Goal: Task Accomplishment & Management: Manage account settings

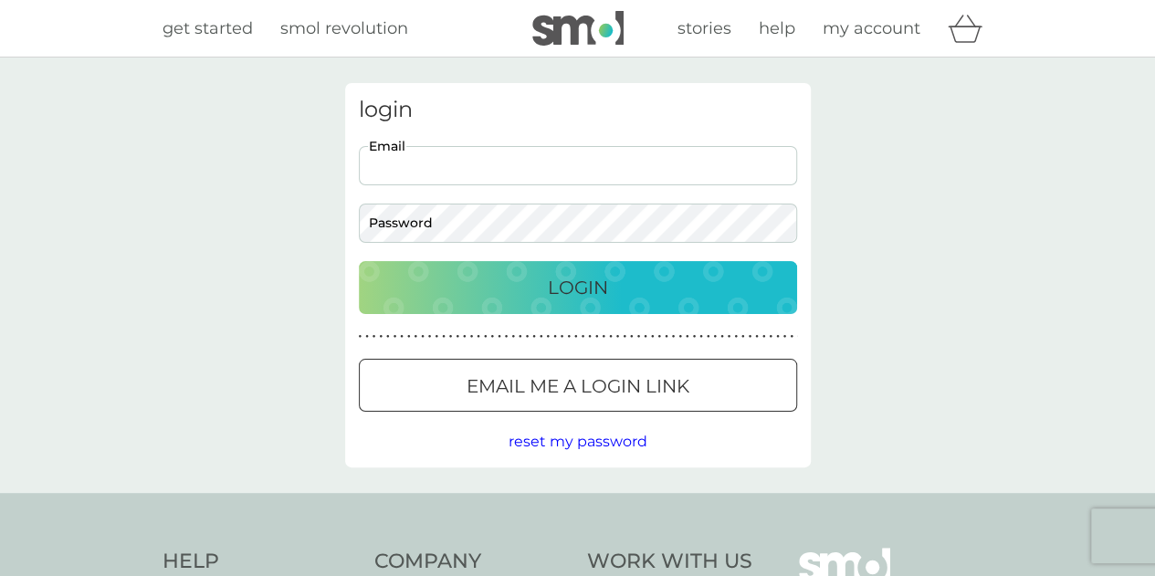
click at [457, 162] on input "Email" at bounding box center [578, 165] width 438 height 39
type input "[PERSON_NAME][EMAIL_ADDRESS][DOMAIN_NAME]"
click at [555, 289] on p "Login" at bounding box center [578, 287] width 60 height 29
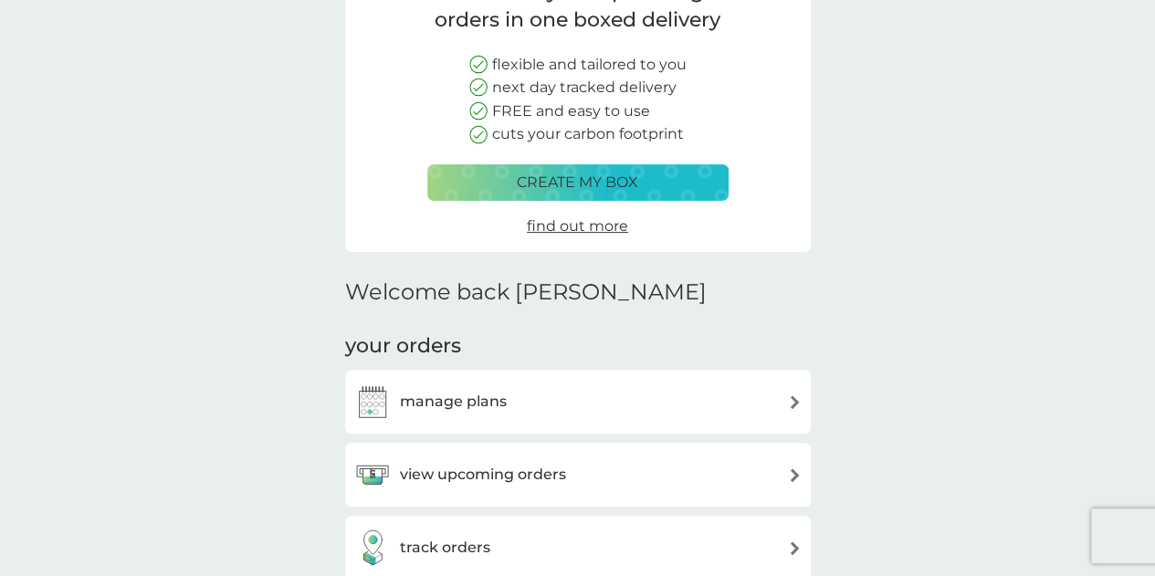
scroll to position [274, 0]
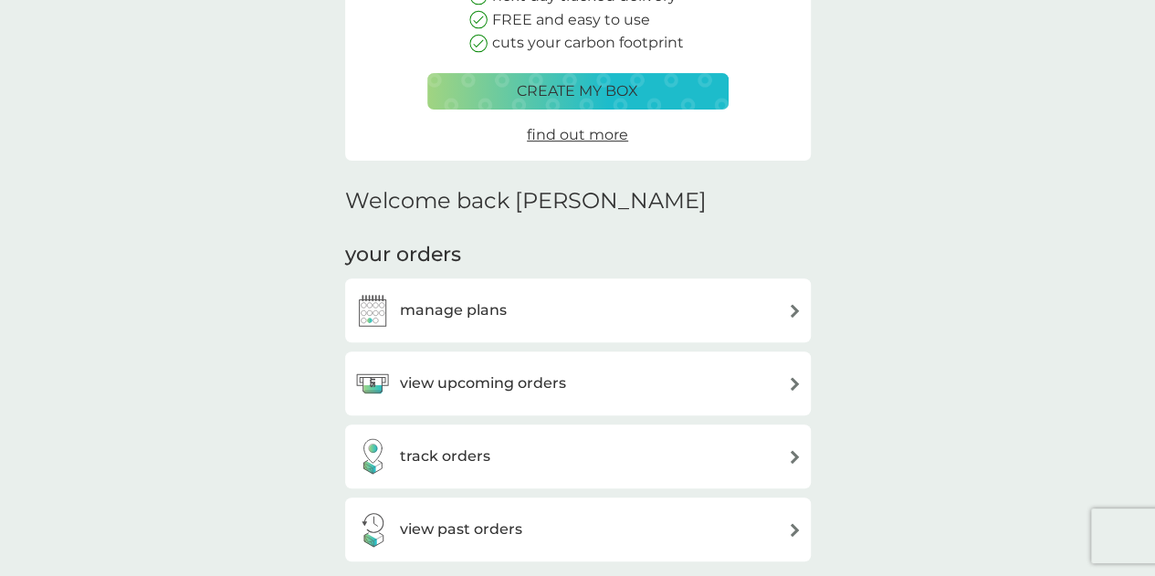
click at [539, 384] on h3 "view upcoming orders" at bounding box center [483, 384] width 166 height 24
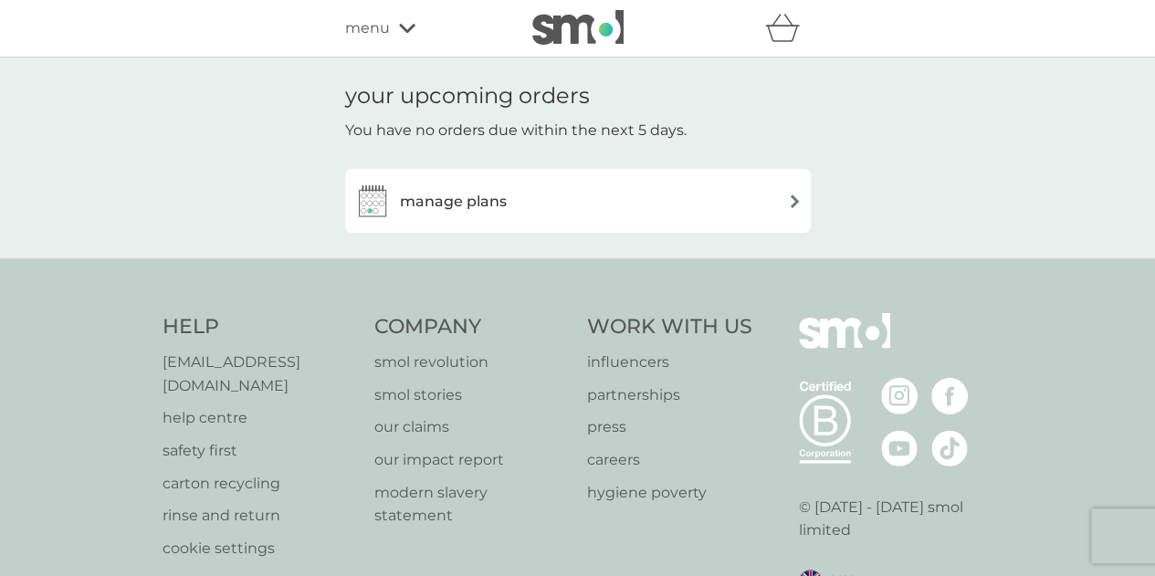
click at [576, 206] on div "manage plans" at bounding box center [577, 201] width 447 height 37
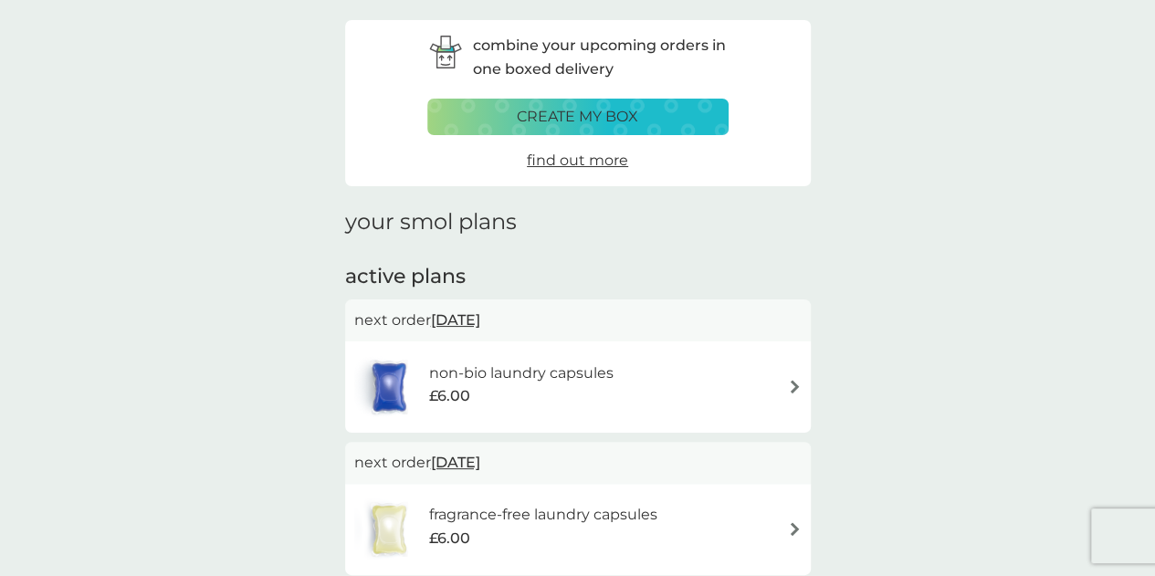
scroll to position [91, 0]
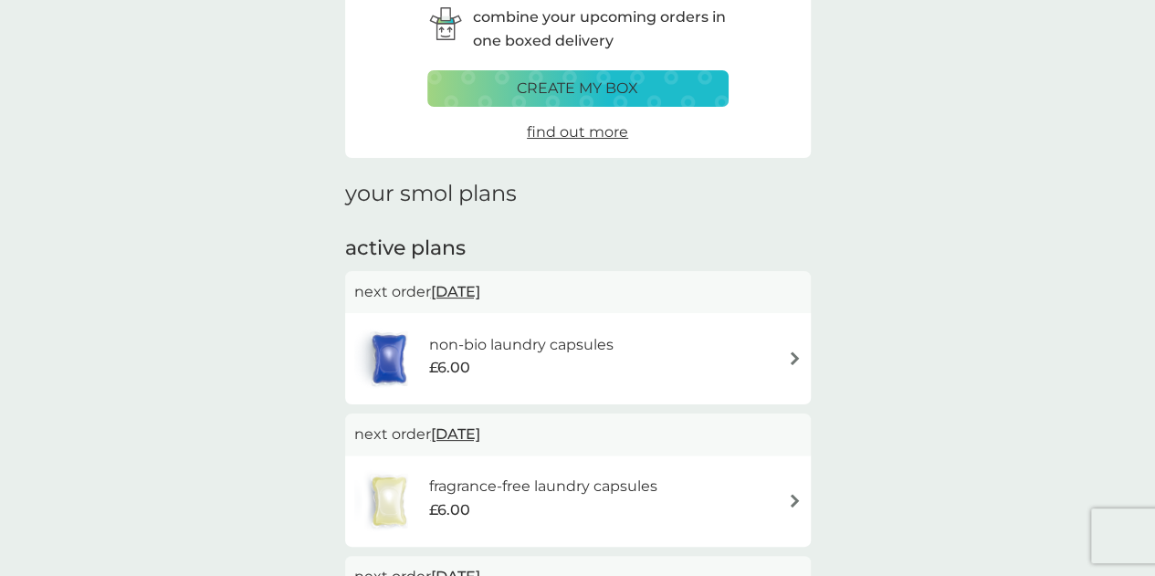
click at [694, 353] on div "non-bio laundry capsules £6.00" at bounding box center [577, 359] width 447 height 64
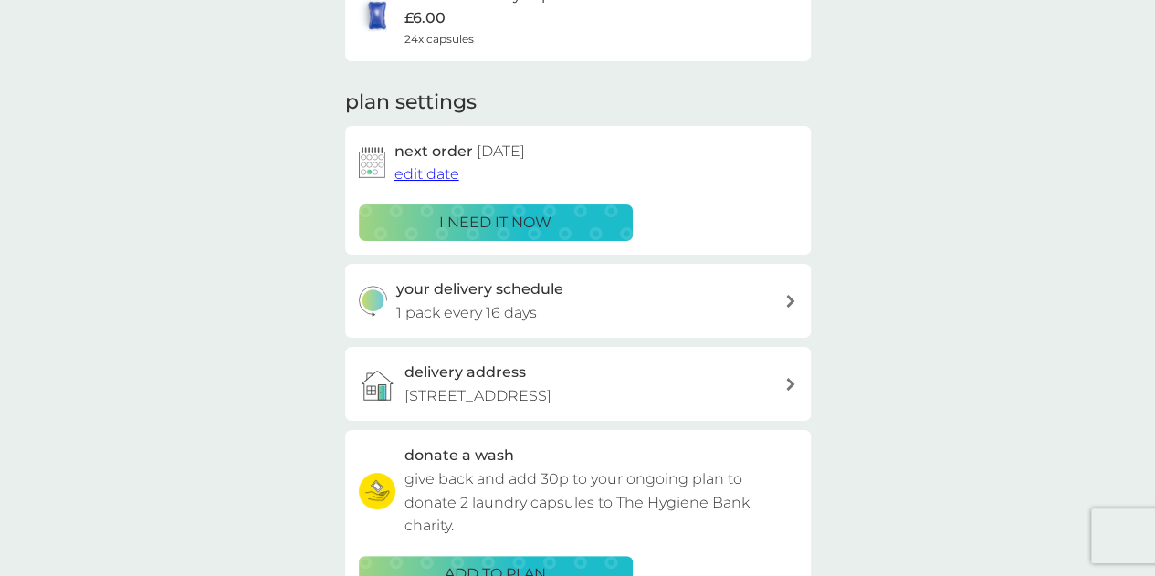
scroll to position [274, 0]
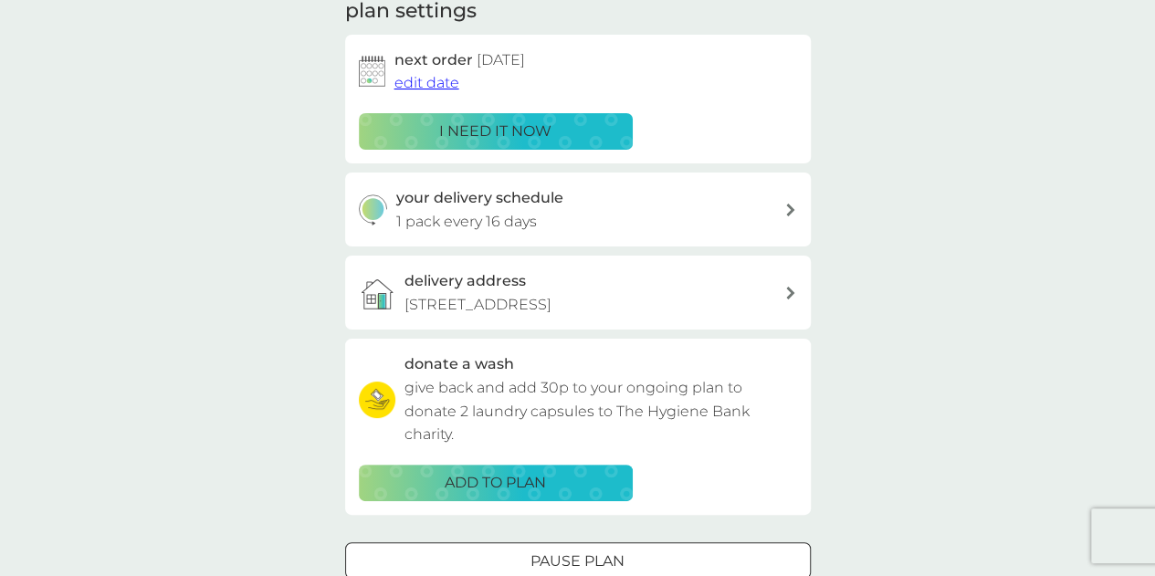
click at [429, 80] on span "edit date" at bounding box center [426, 82] width 65 height 17
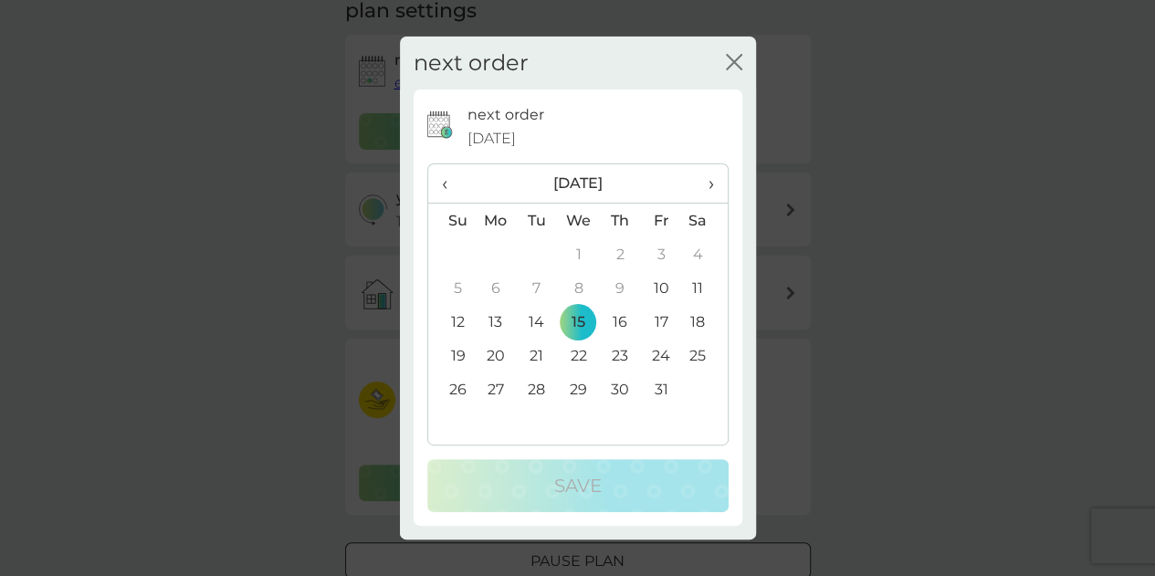
click at [709, 184] on span "›" at bounding box center [704, 183] width 18 height 38
click at [583, 327] on td "12" at bounding box center [578, 322] width 42 height 34
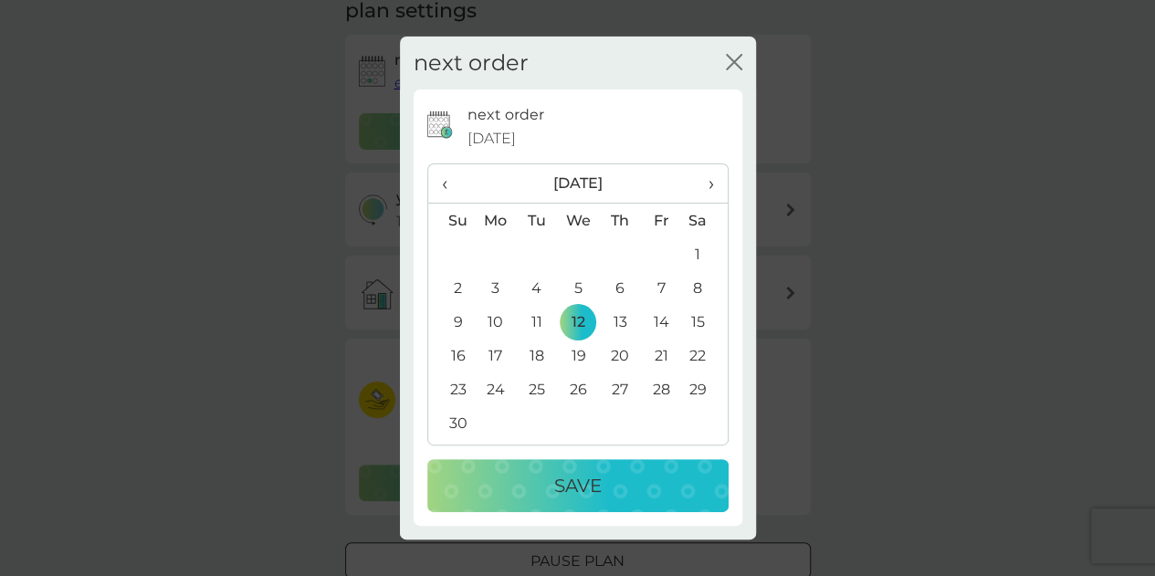
click at [572, 487] on p "Save" at bounding box center [577, 485] width 47 height 29
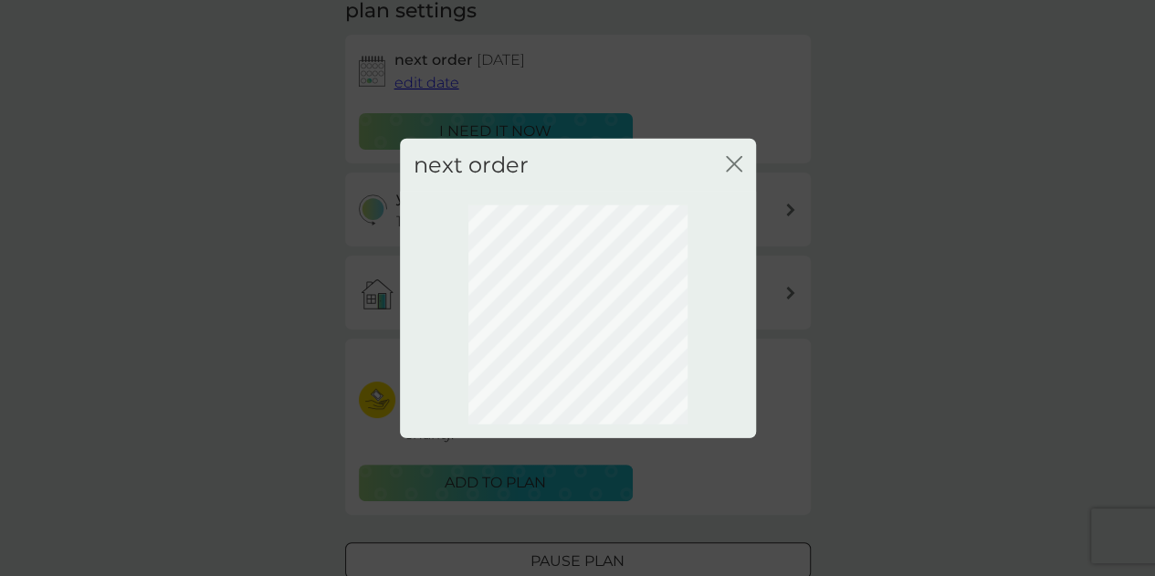
scroll to position [189, 0]
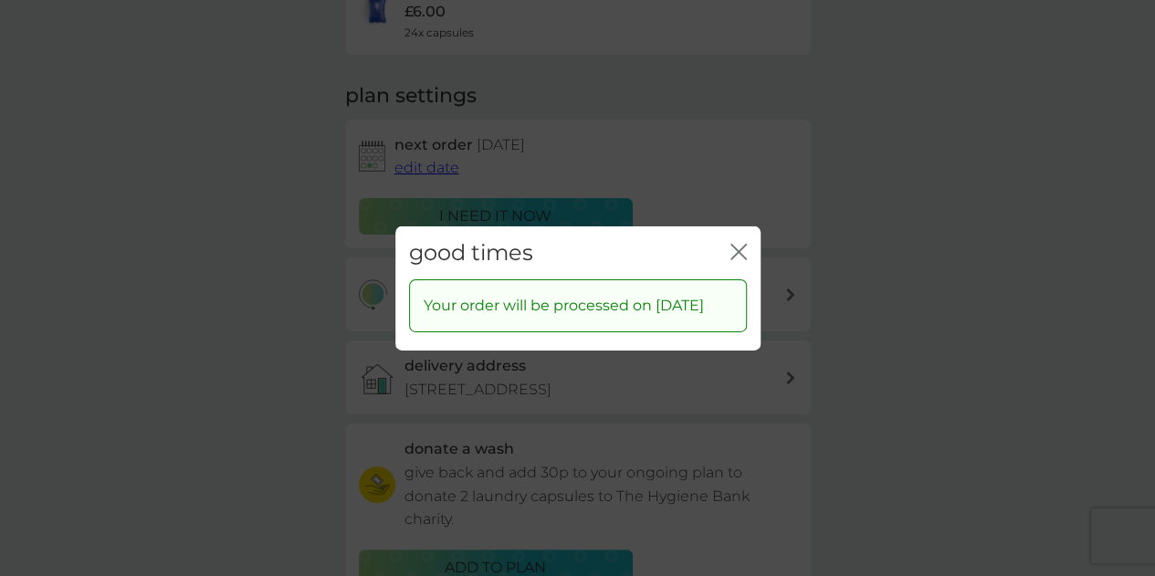
click at [745, 243] on icon "close" at bounding box center [738, 251] width 16 height 16
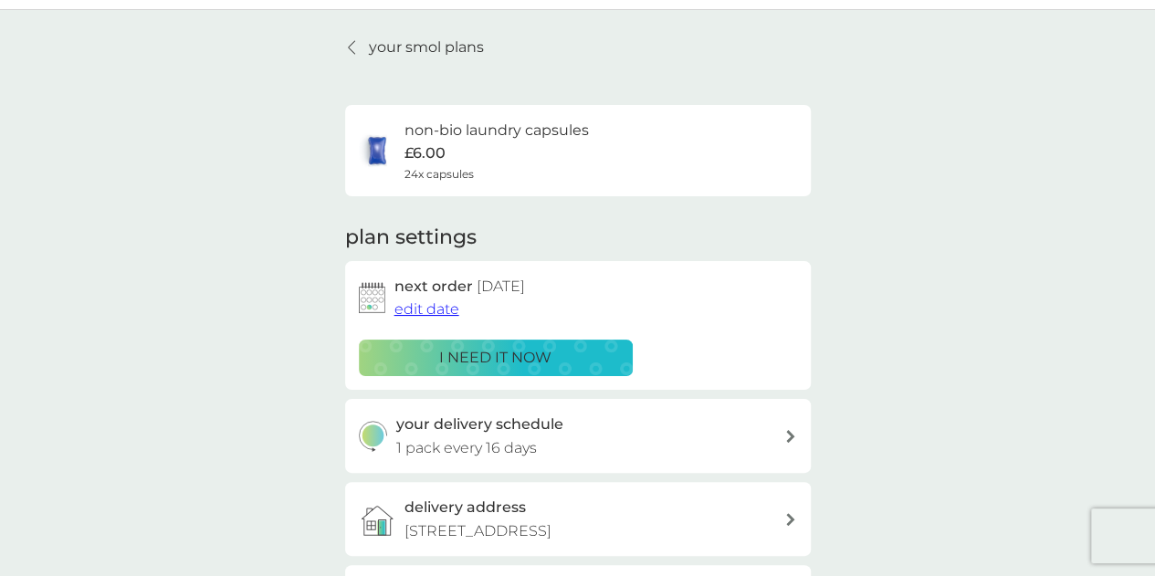
scroll to position [6, 0]
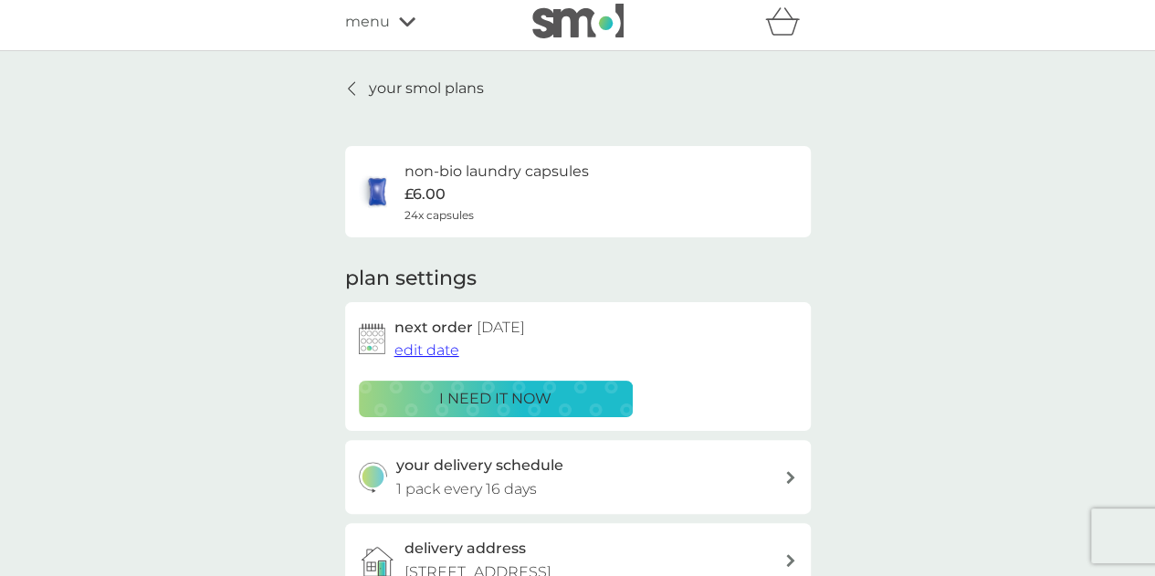
click at [350, 81] on icon at bounding box center [351, 88] width 7 height 15
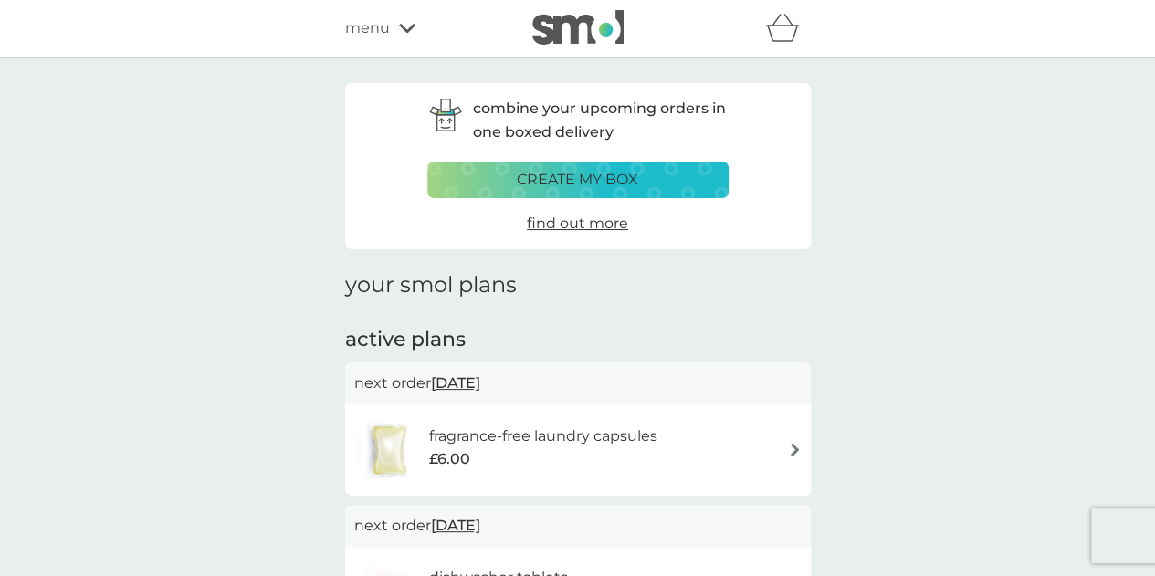
scroll to position [183, 0]
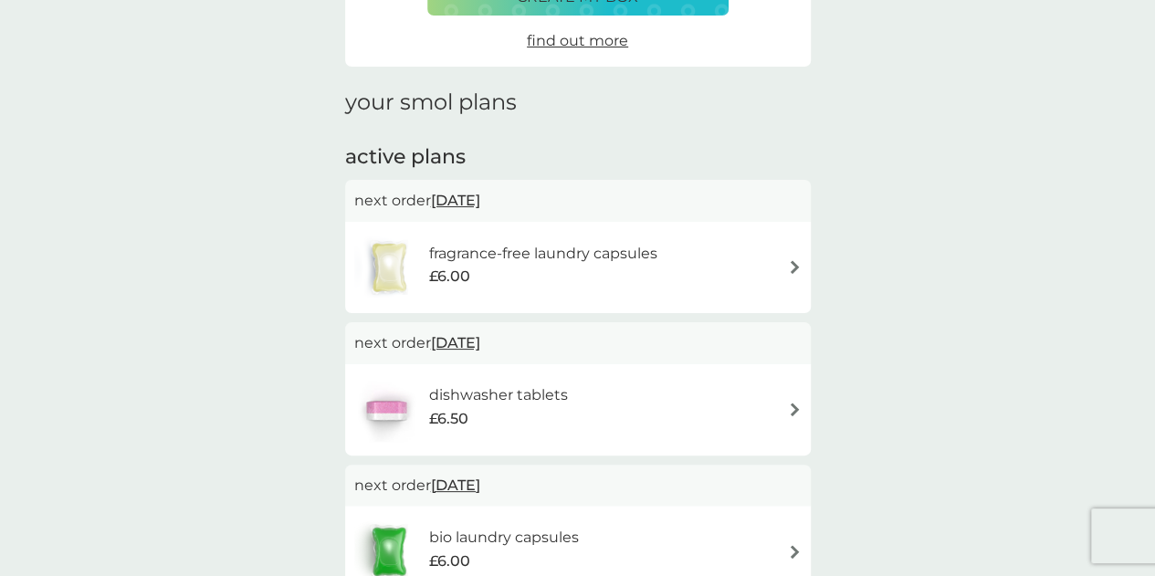
click at [771, 266] on div "fragrance-free laundry capsules £6.00" at bounding box center [577, 268] width 447 height 64
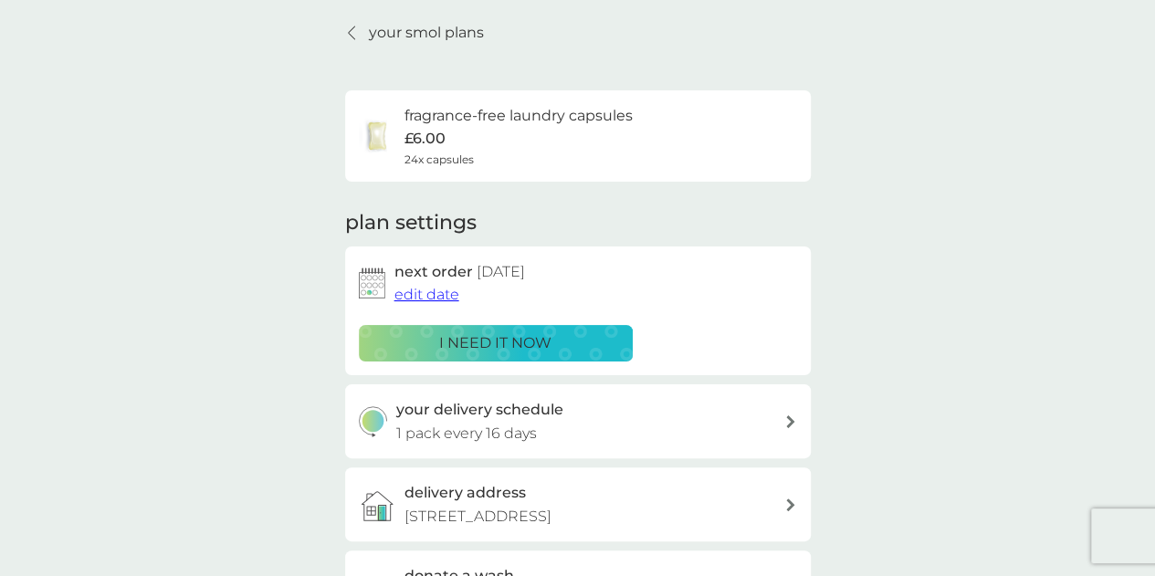
scroll to position [91, 0]
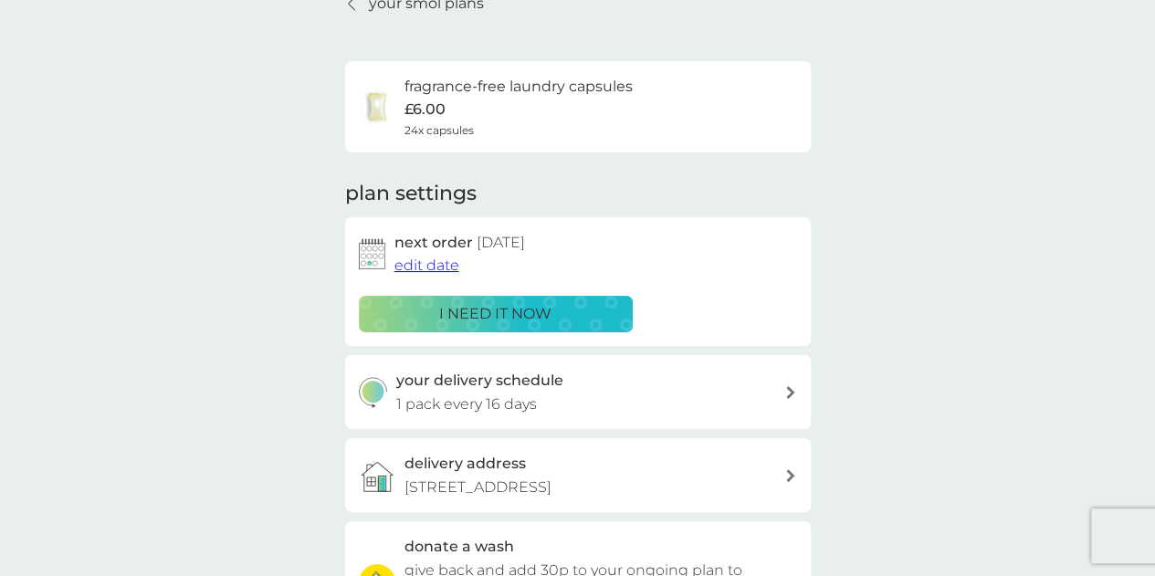
click at [438, 266] on span "edit date" at bounding box center [426, 265] width 65 height 17
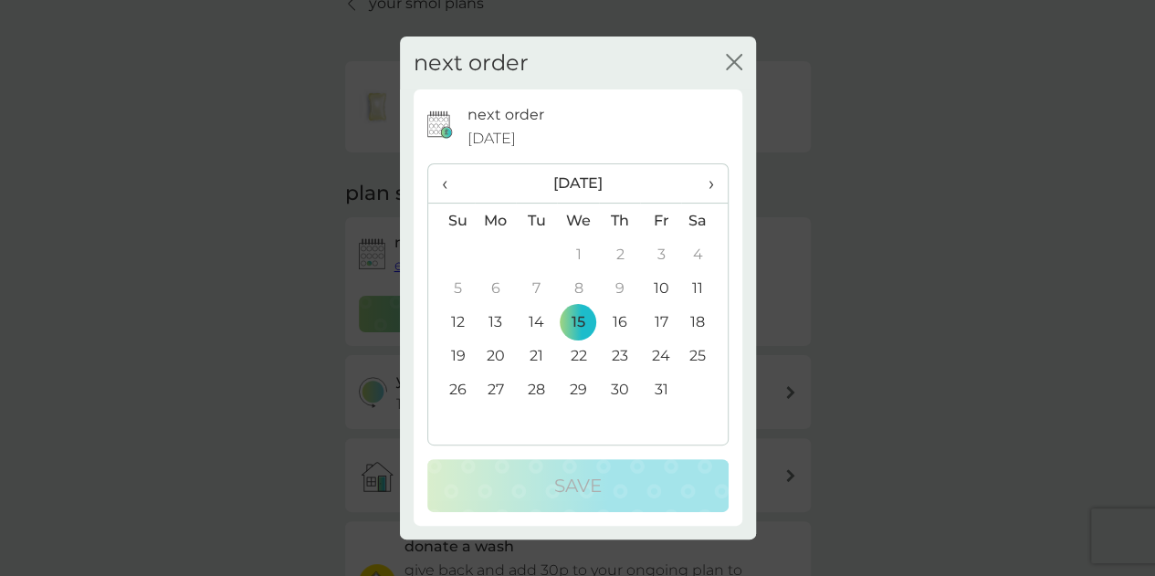
click at [709, 183] on span "›" at bounding box center [704, 183] width 18 height 38
click at [623, 295] on td "6" at bounding box center [619, 288] width 41 height 34
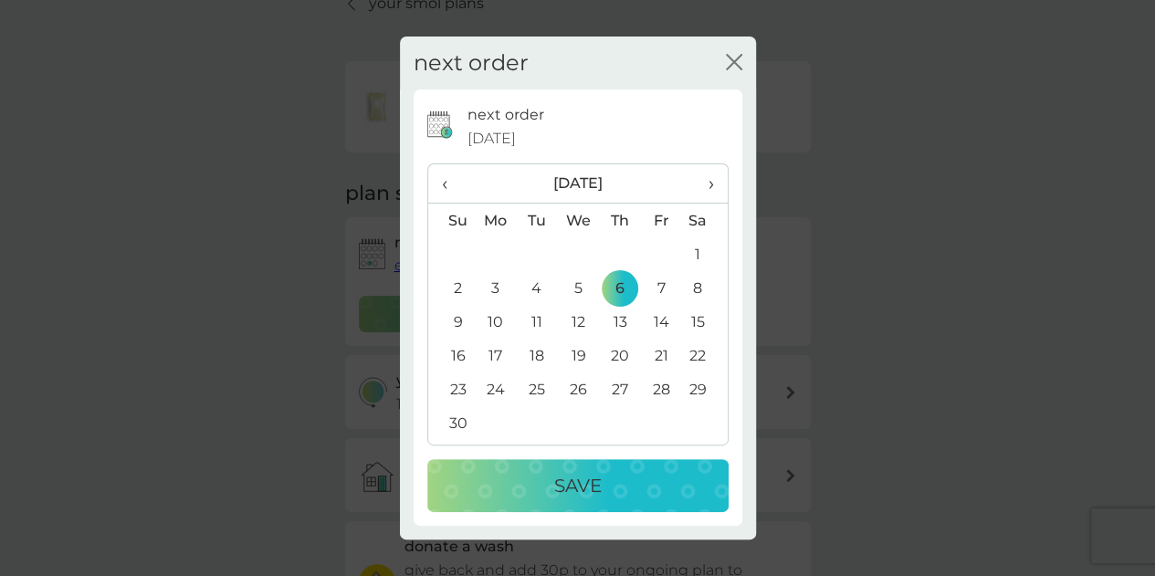
click at [618, 384] on td "27" at bounding box center [619, 390] width 41 height 34
click at [619, 476] on div "Save" at bounding box center [578, 485] width 265 height 29
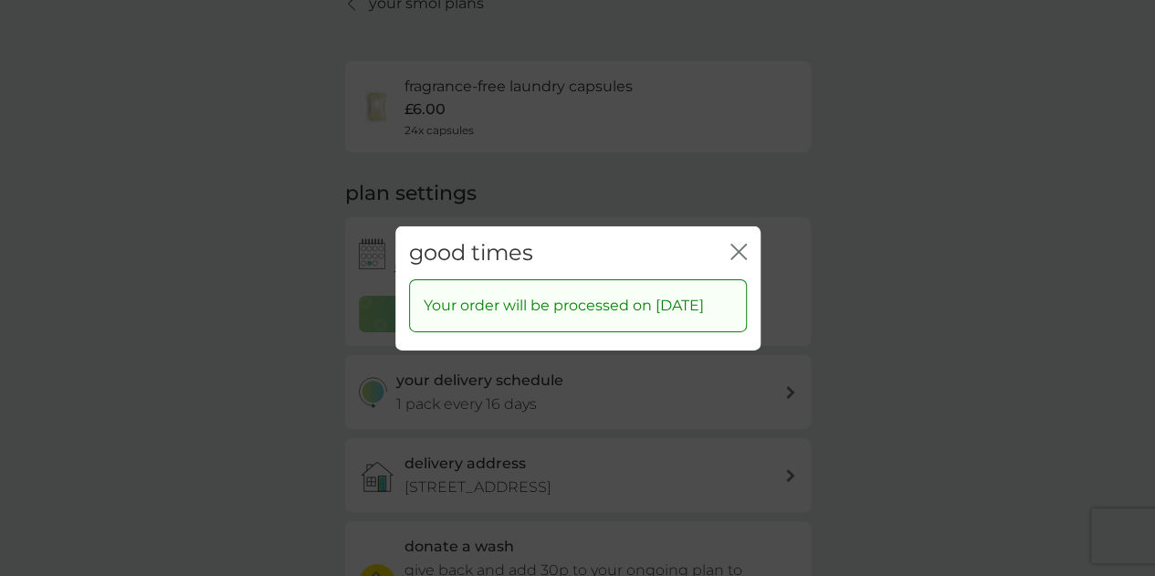
click at [730, 243] on icon "close" at bounding box center [738, 251] width 16 height 16
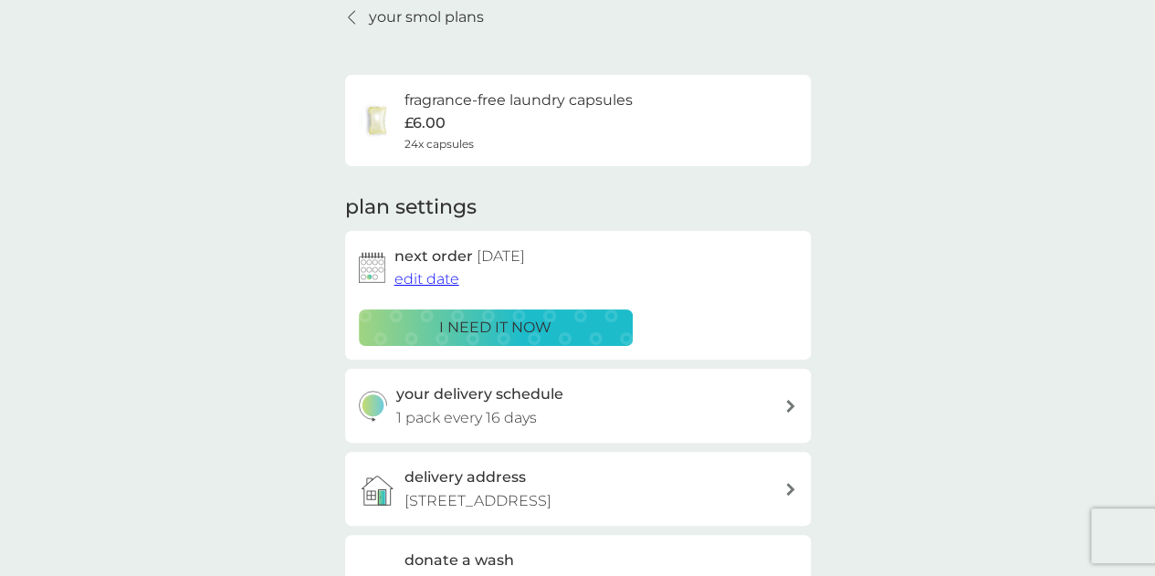
scroll to position [0, 0]
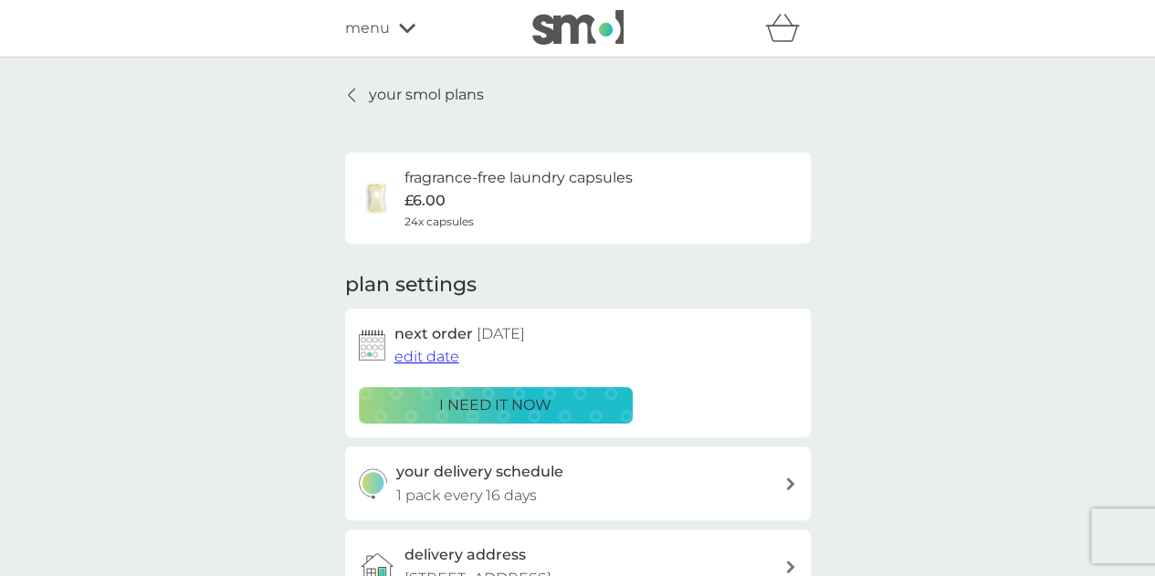
click at [349, 95] on icon at bounding box center [351, 95] width 7 height 15
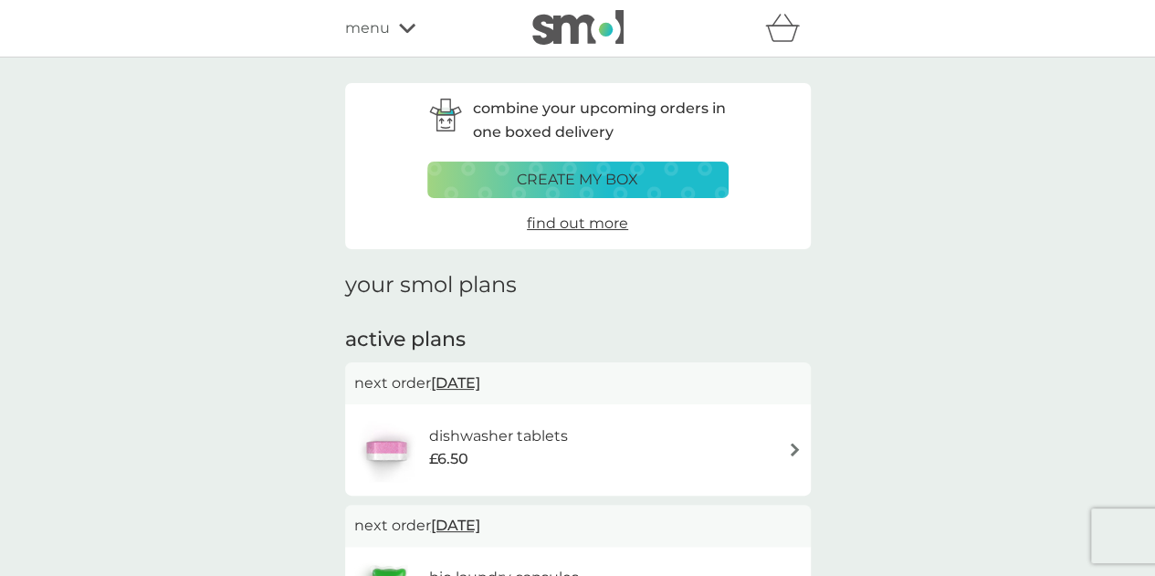
click at [763, 450] on div "dishwasher tablets £6.50" at bounding box center [577, 450] width 447 height 64
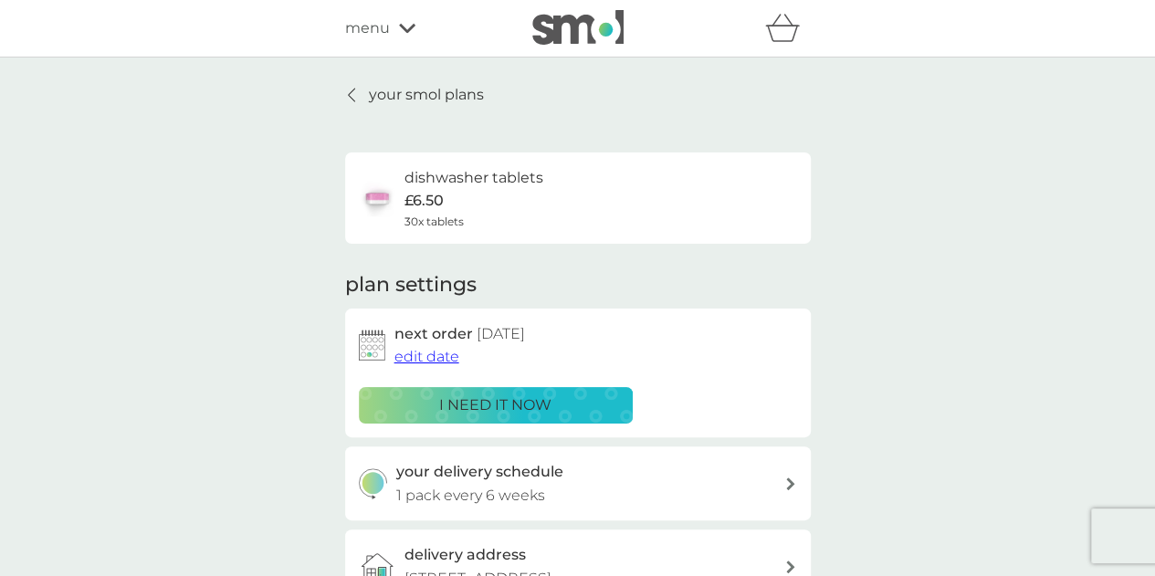
click at [436, 350] on span "edit date" at bounding box center [426, 356] width 65 height 17
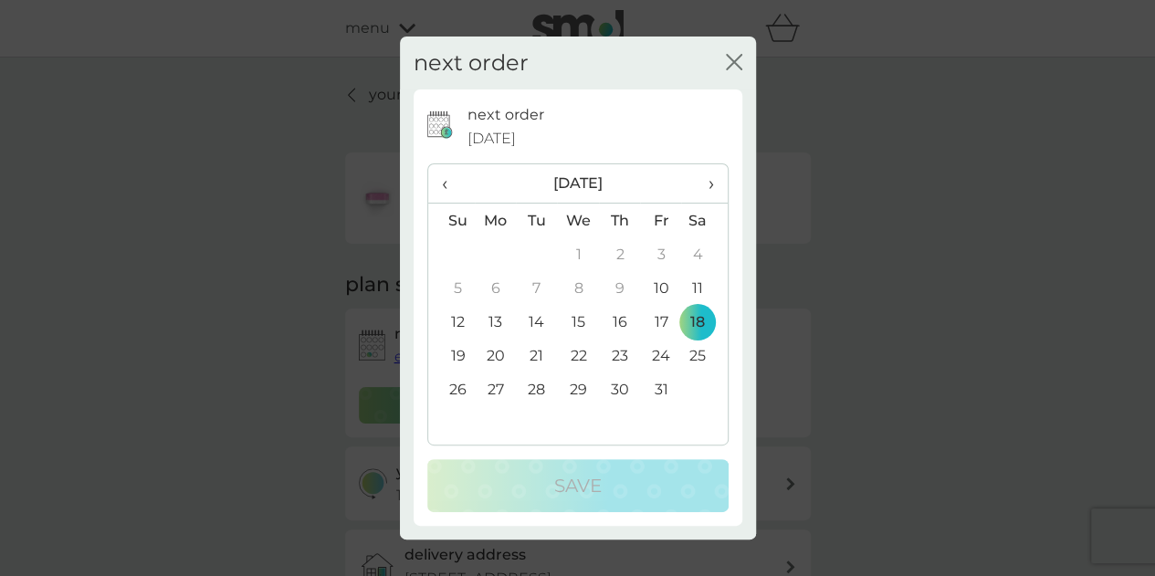
click at [705, 189] on span "›" at bounding box center [704, 183] width 18 height 38
click at [586, 290] on td "5" at bounding box center [578, 288] width 42 height 34
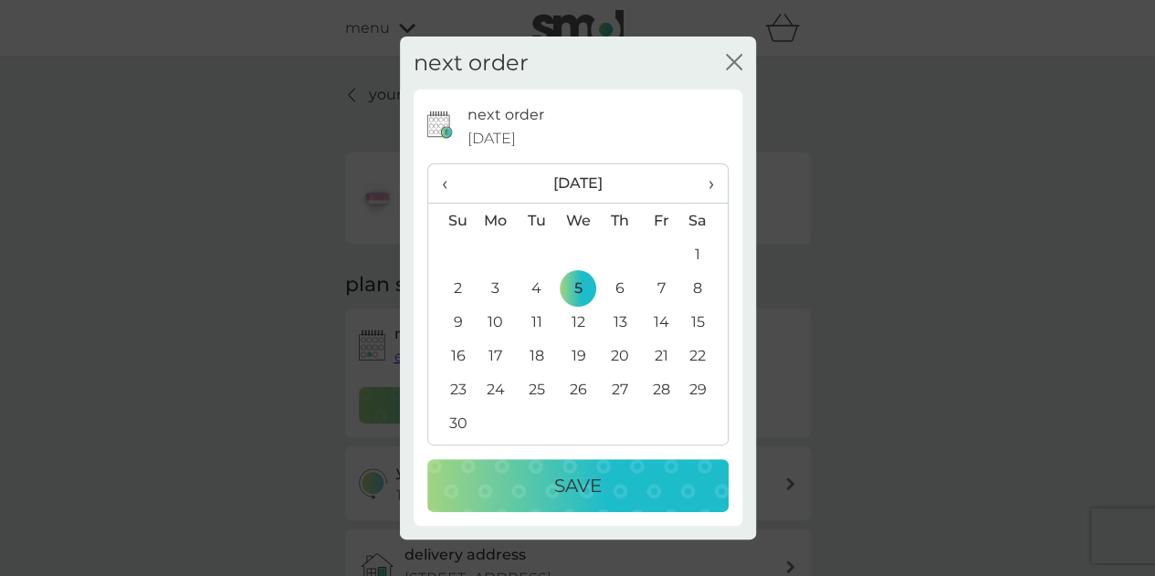
click at [617, 484] on div "Save" at bounding box center [578, 485] width 265 height 29
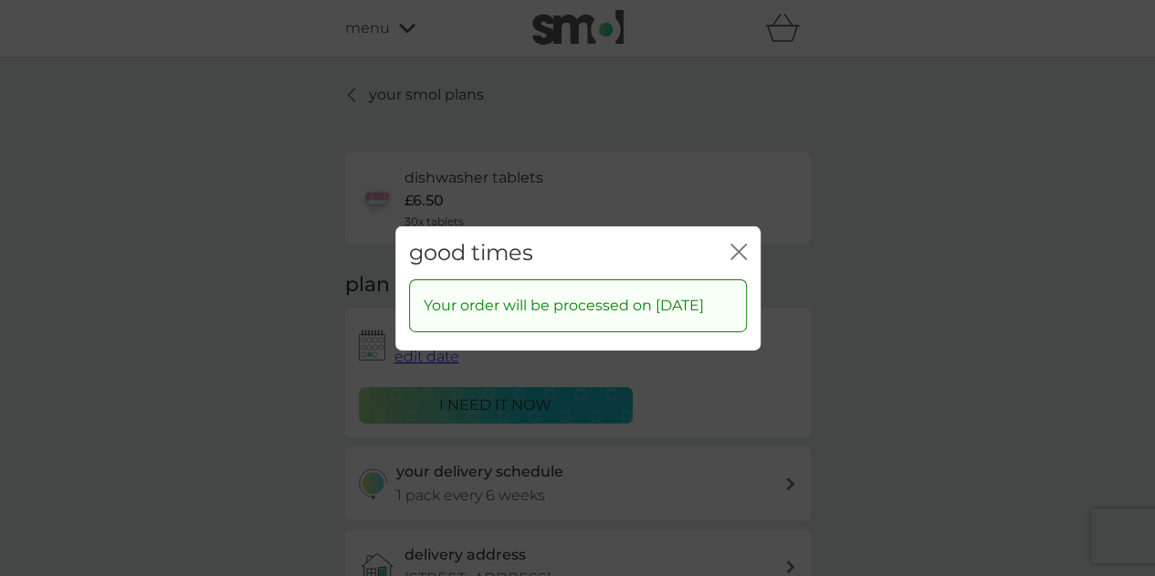
click at [739, 244] on icon "close" at bounding box center [742, 251] width 7 height 15
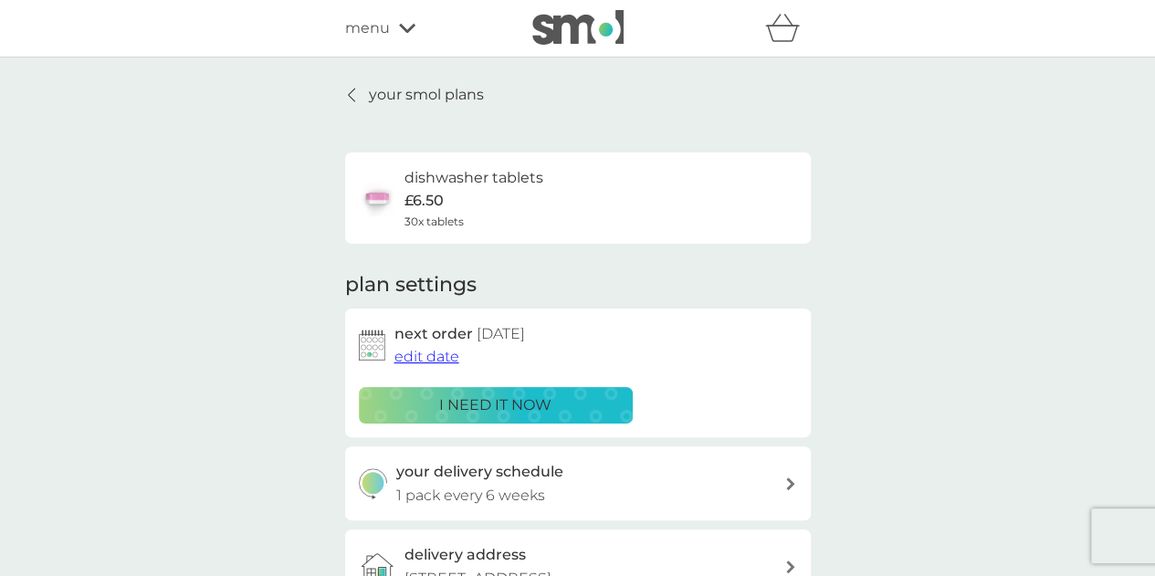
click at [358, 89] on div at bounding box center [352, 95] width 13 height 15
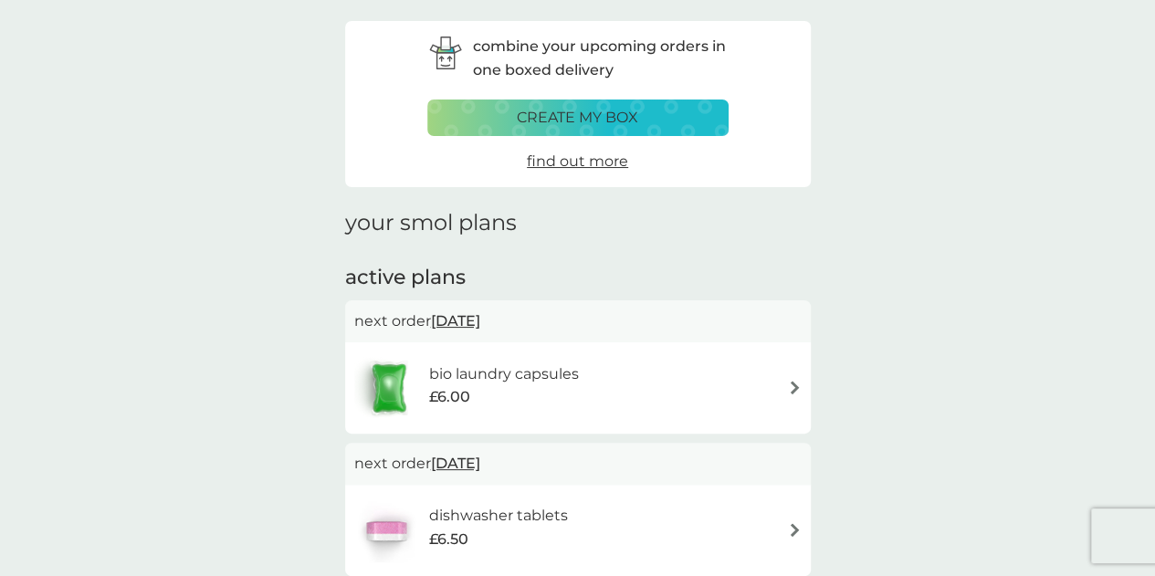
scroll to position [91, 0]
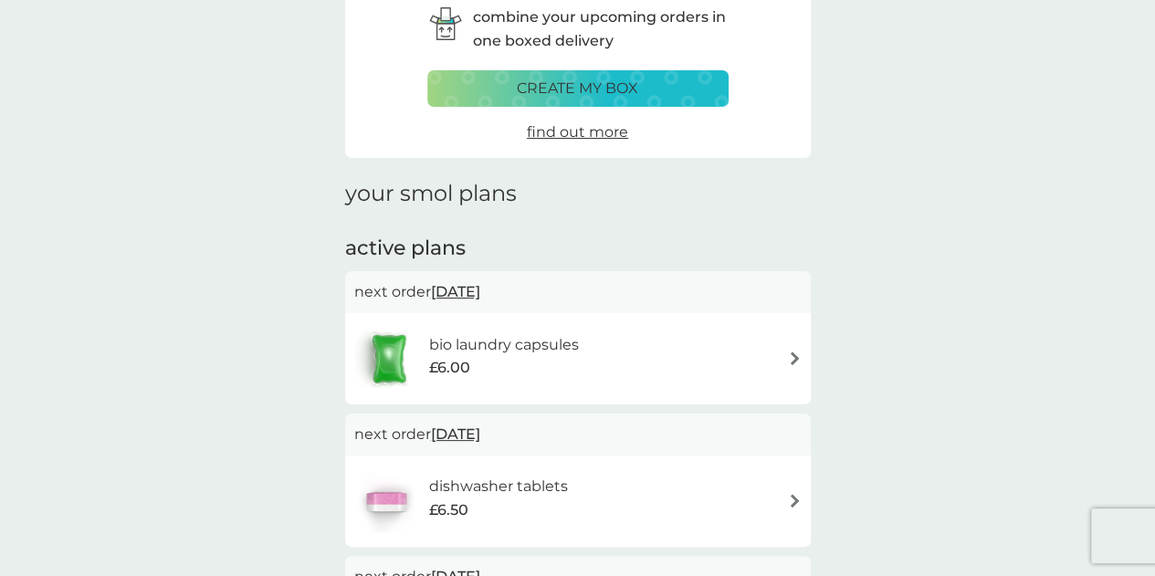
click at [777, 362] on div "bio laundry capsules £6.00" at bounding box center [577, 359] width 447 height 64
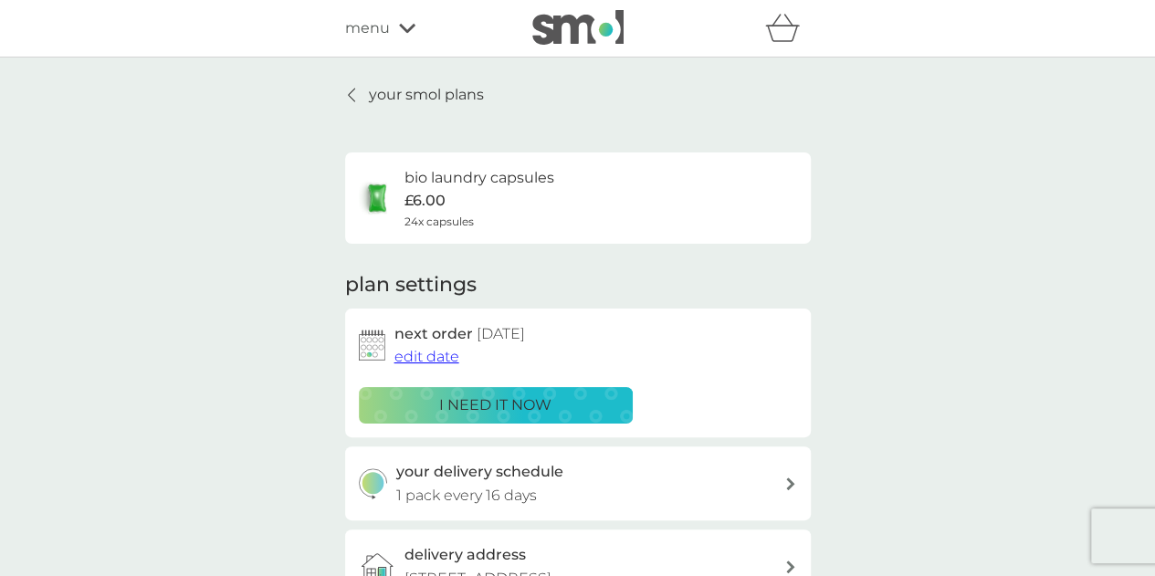
click at [349, 93] on icon at bounding box center [351, 95] width 6 height 13
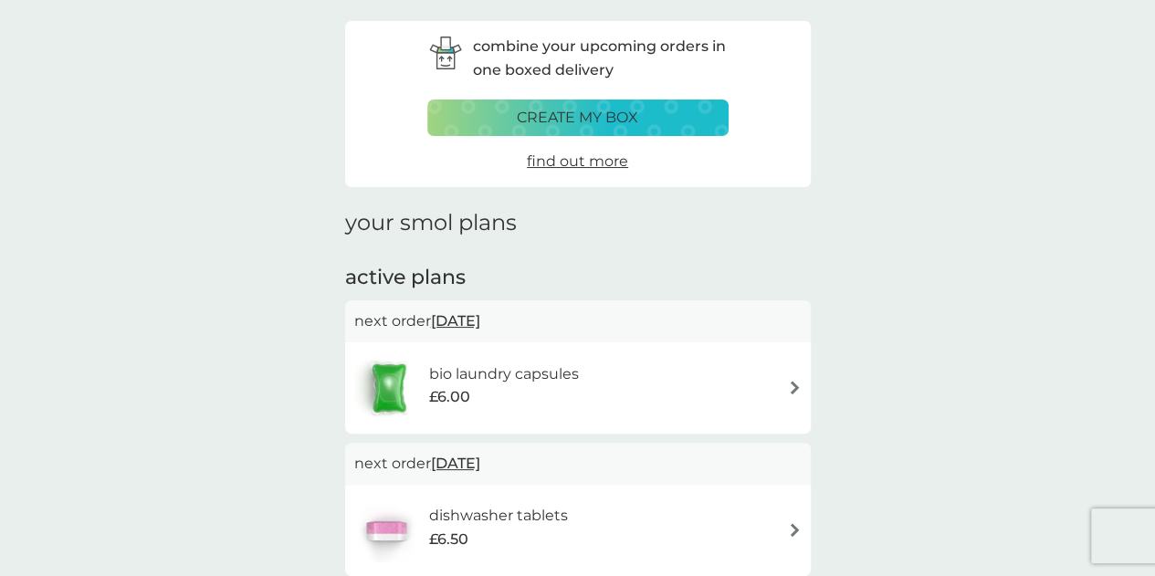
scroll to position [91, 0]
